Goal: Task Accomplishment & Management: Manage account settings

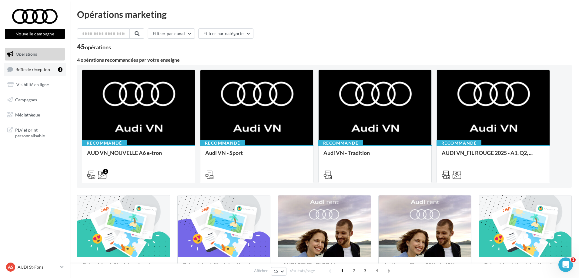
click at [38, 68] on span "Boîte de réception" at bounding box center [32, 69] width 35 height 5
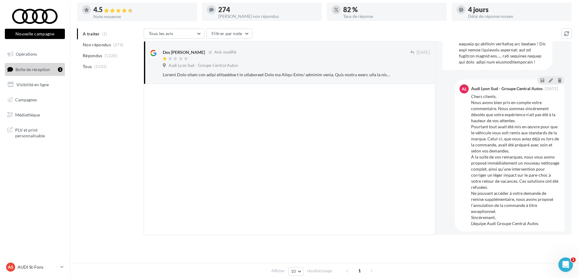
scroll to position [608, 0]
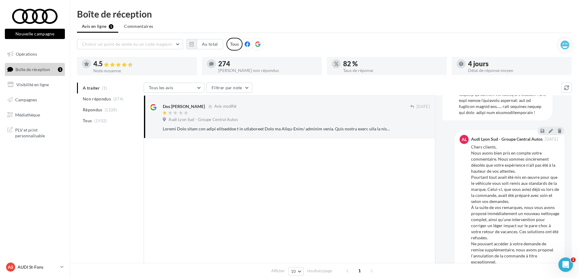
click at [32, 268] on p "AUDI St-Fons" at bounding box center [38, 268] width 40 height 6
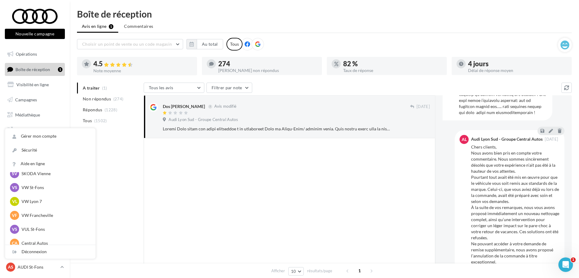
scroll to position [84, 0]
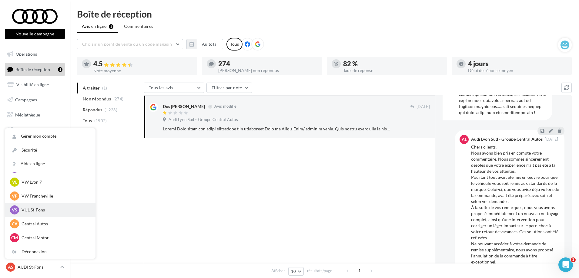
click at [36, 211] on p "VUL St-Fons" at bounding box center [55, 210] width 67 height 6
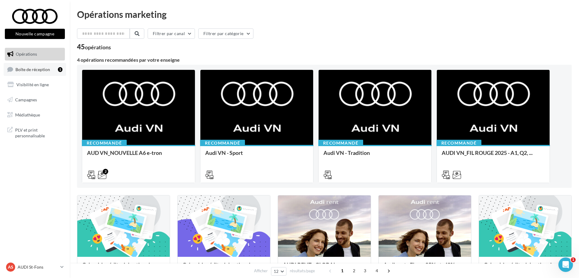
click at [36, 66] on link "Boîte de réception 1" at bounding box center [35, 69] width 62 height 13
click at [62, 265] on icon at bounding box center [61, 267] width 3 height 5
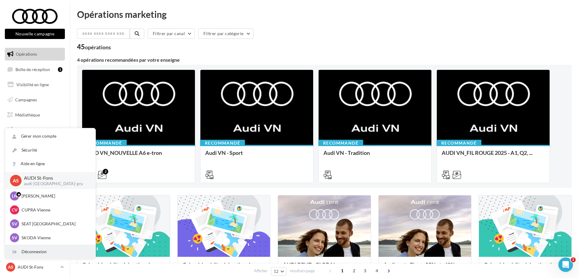
click at [30, 254] on div "Déconnexion" at bounding box center [50, 252] width 90 height 14
